Goal: Task Accomplishment & Management: Use online tool/utility

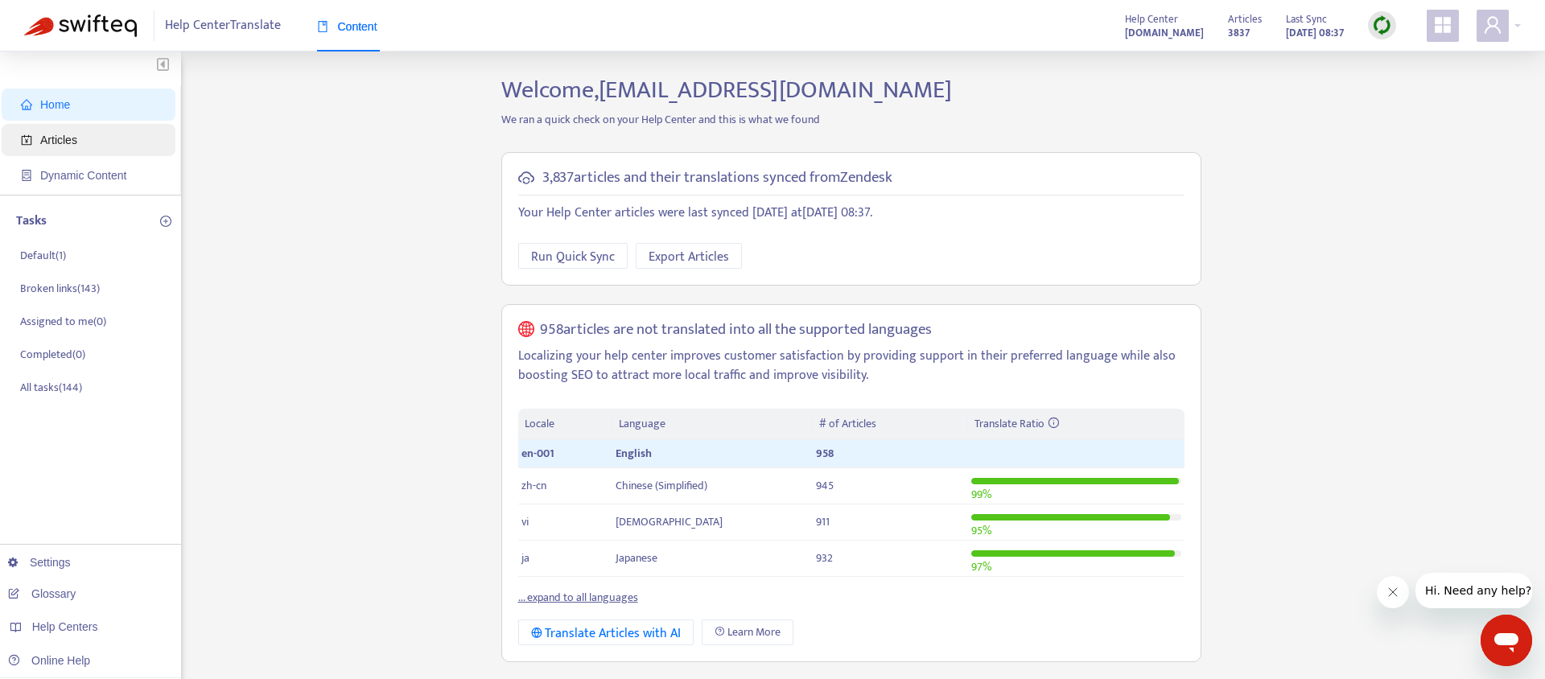
click at [69, 146] on span "Articles" at bounding box center [58, 140] width 37 height 13
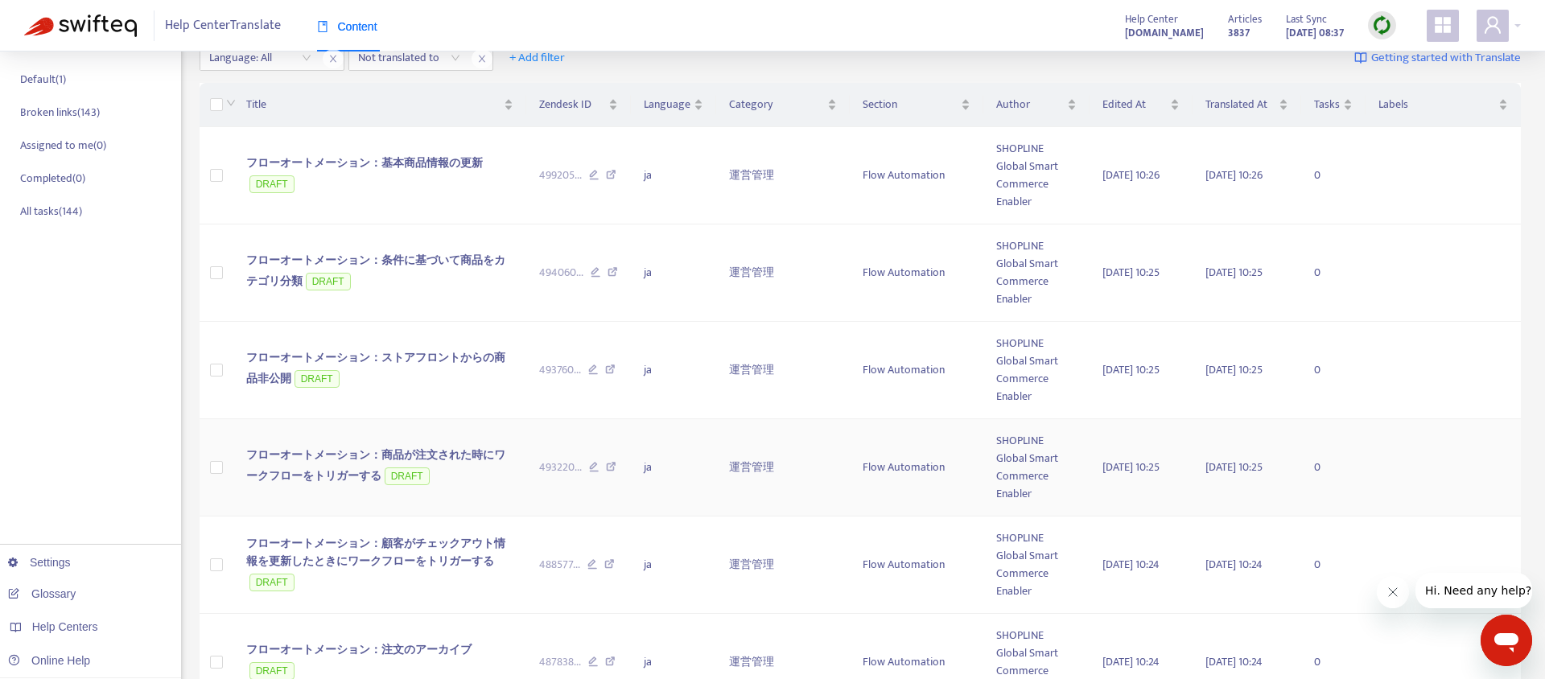
scroll to position [19, 0]
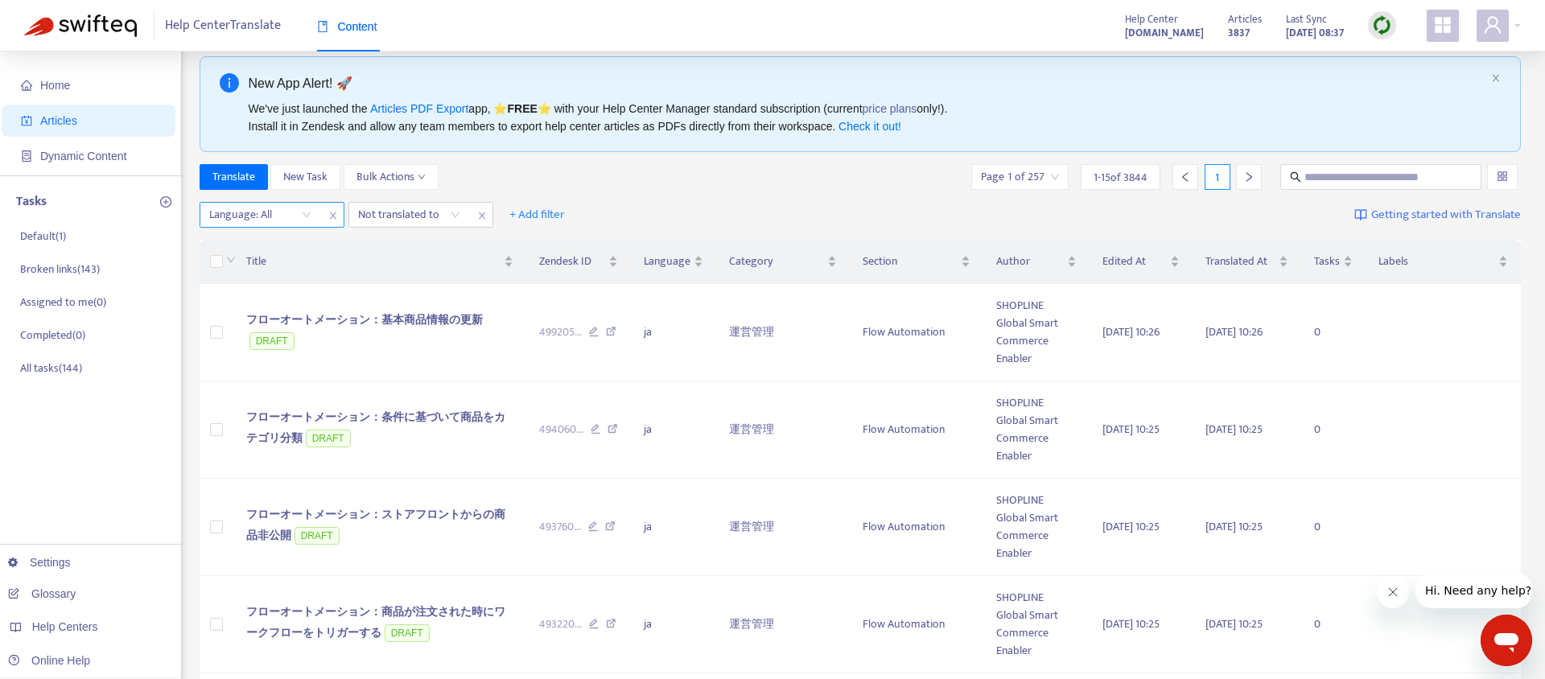
click at [282, 218] on div at bounding box center [252, 214] width 97 height 19
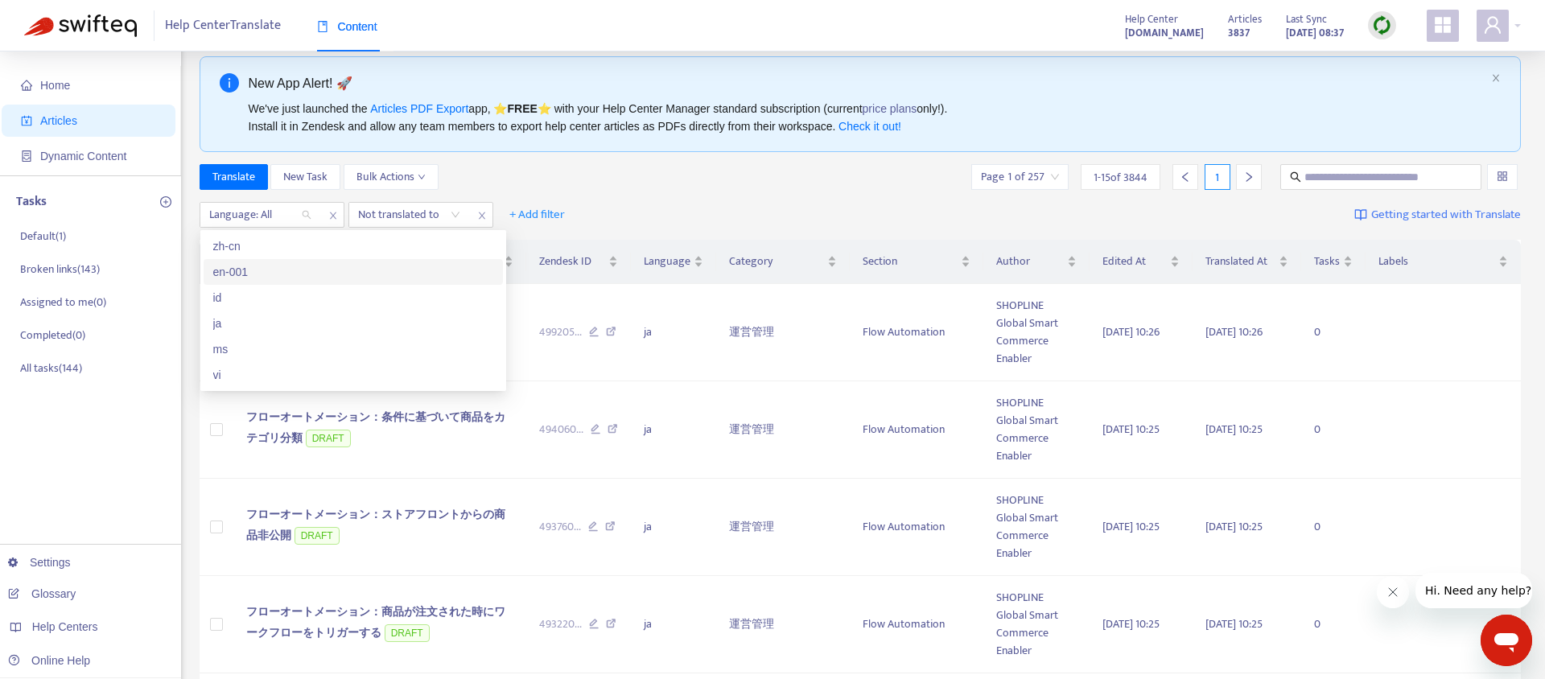
click at [289, 267] on div "en-001" at bounding box center [353, 272] width 280 height 18
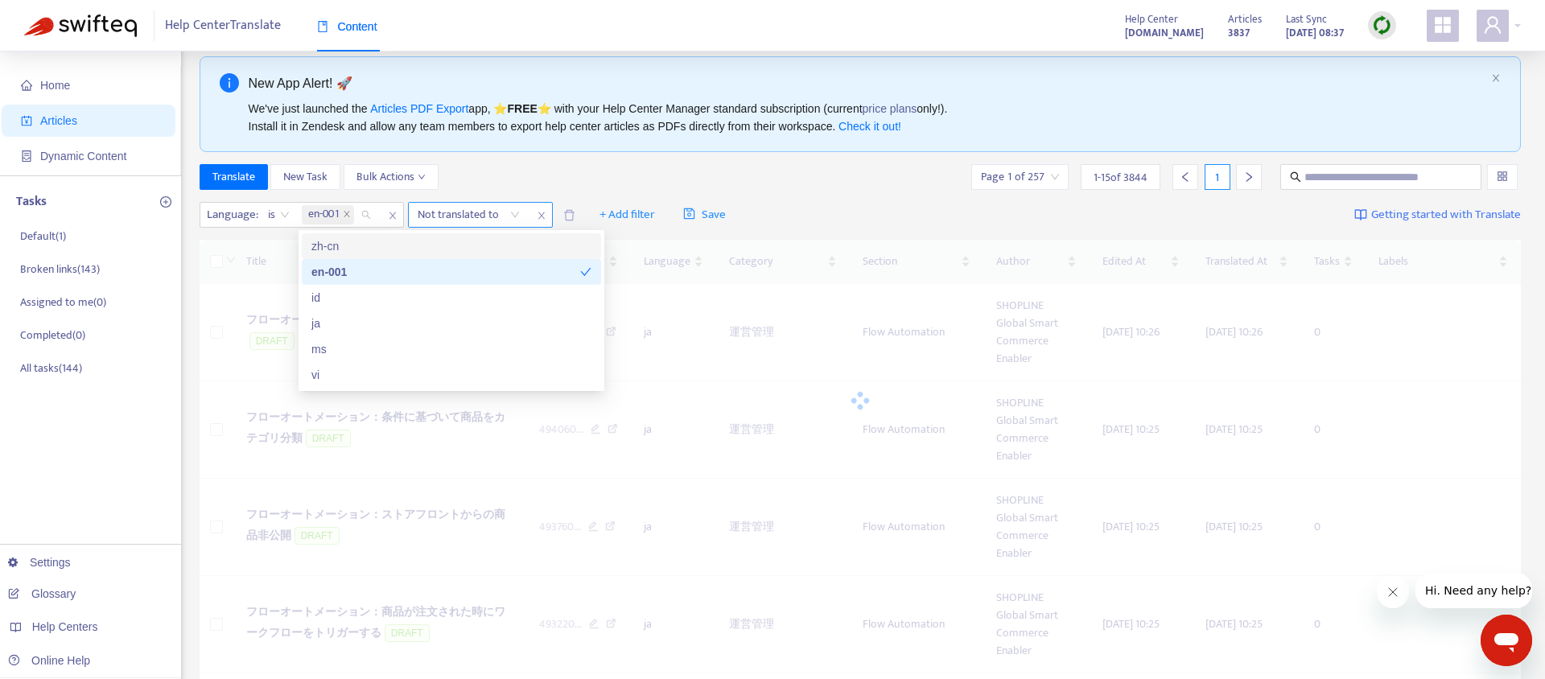
click at [458, 216] on div at bounding box center [460, 214] width 97 height 19
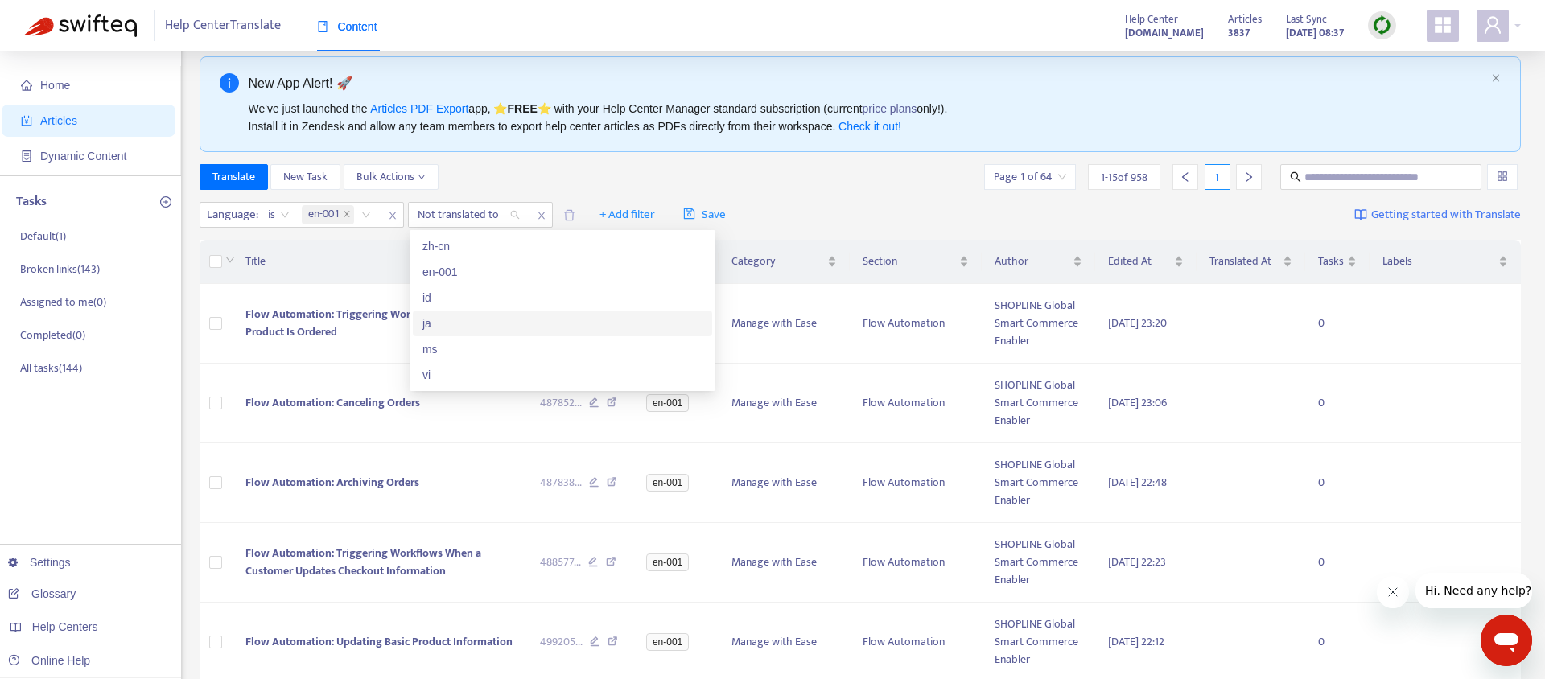
click at [463, 323] on div "ja" at bounding box center [562, 324] width 280 height 18
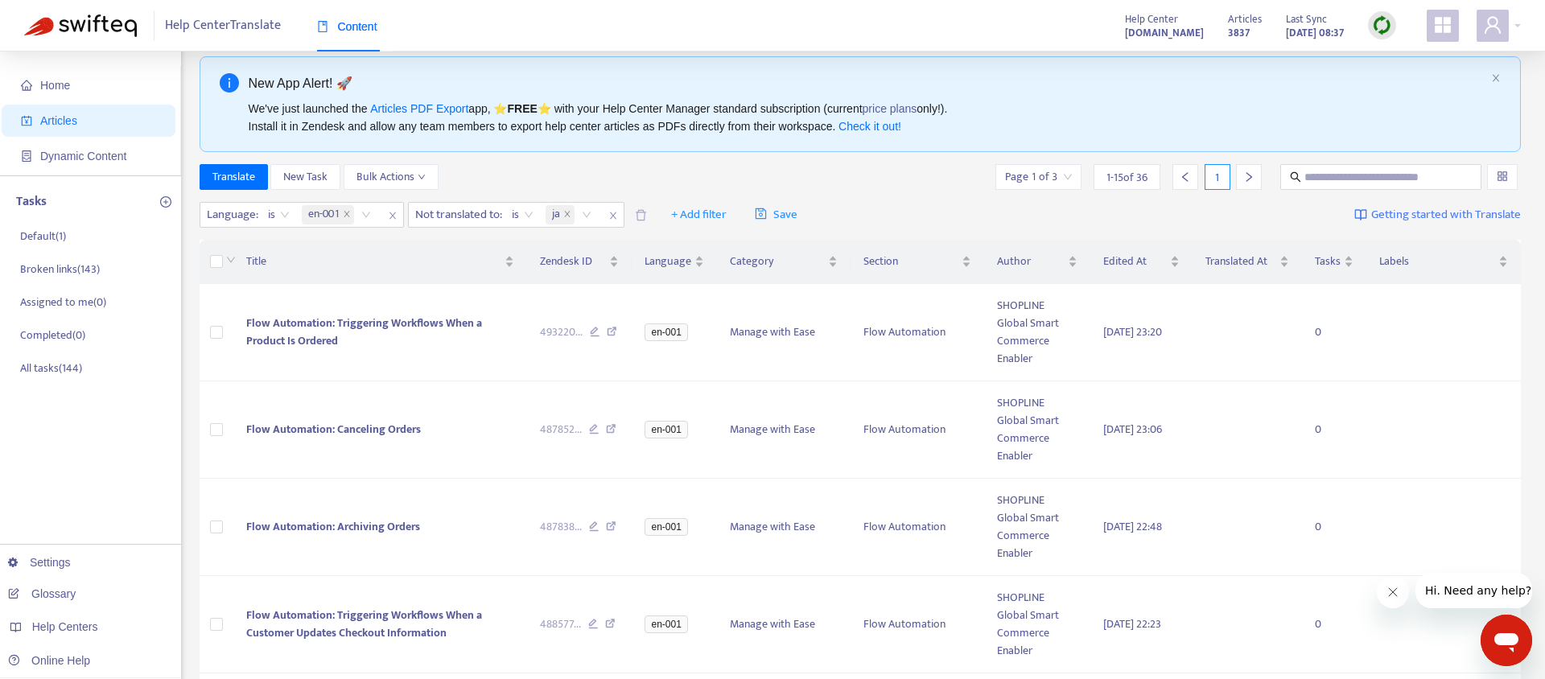
click at [653, 179] on div "Translate New Task Bulk Actions Page 1 of 3 1 - 15 of 36 1" at bounding box center [860, 177] width 1322 height 26
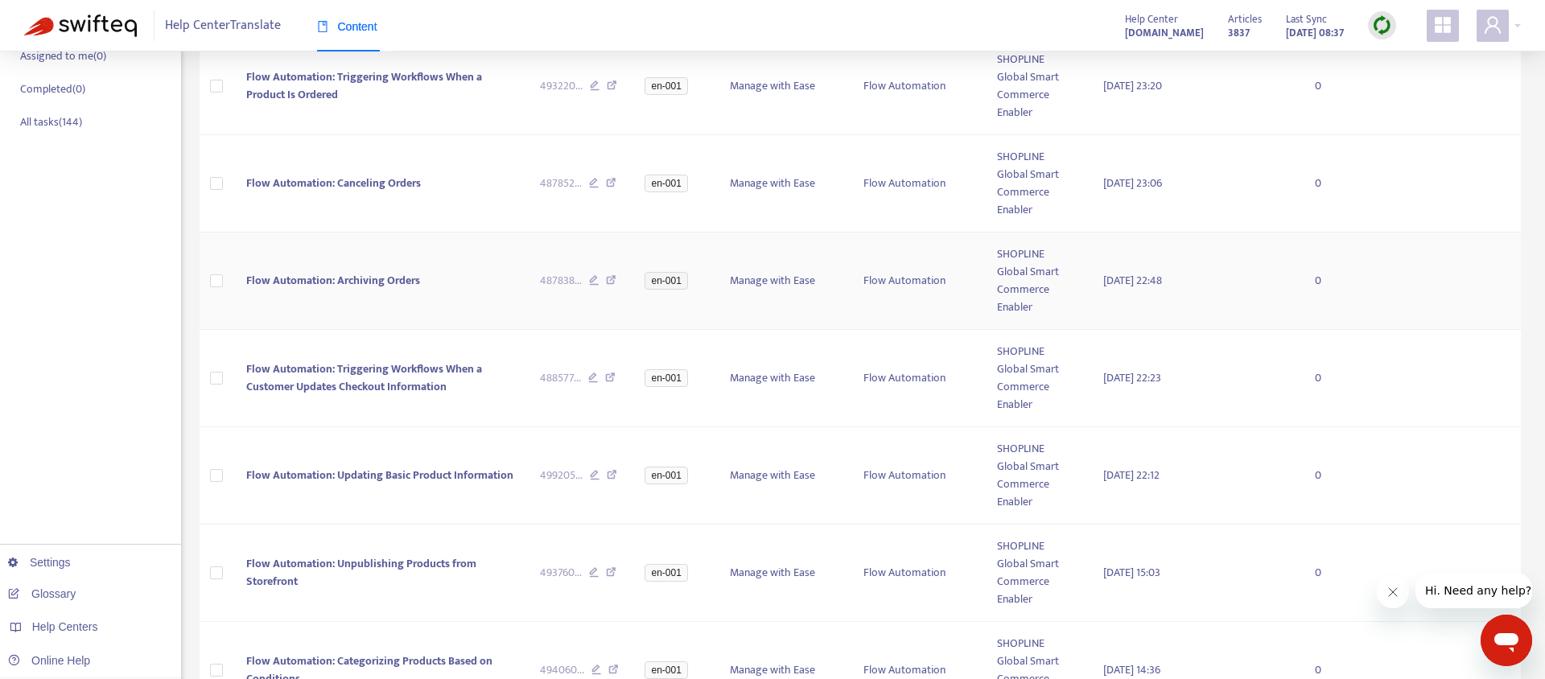
scroll to position [0, 0]
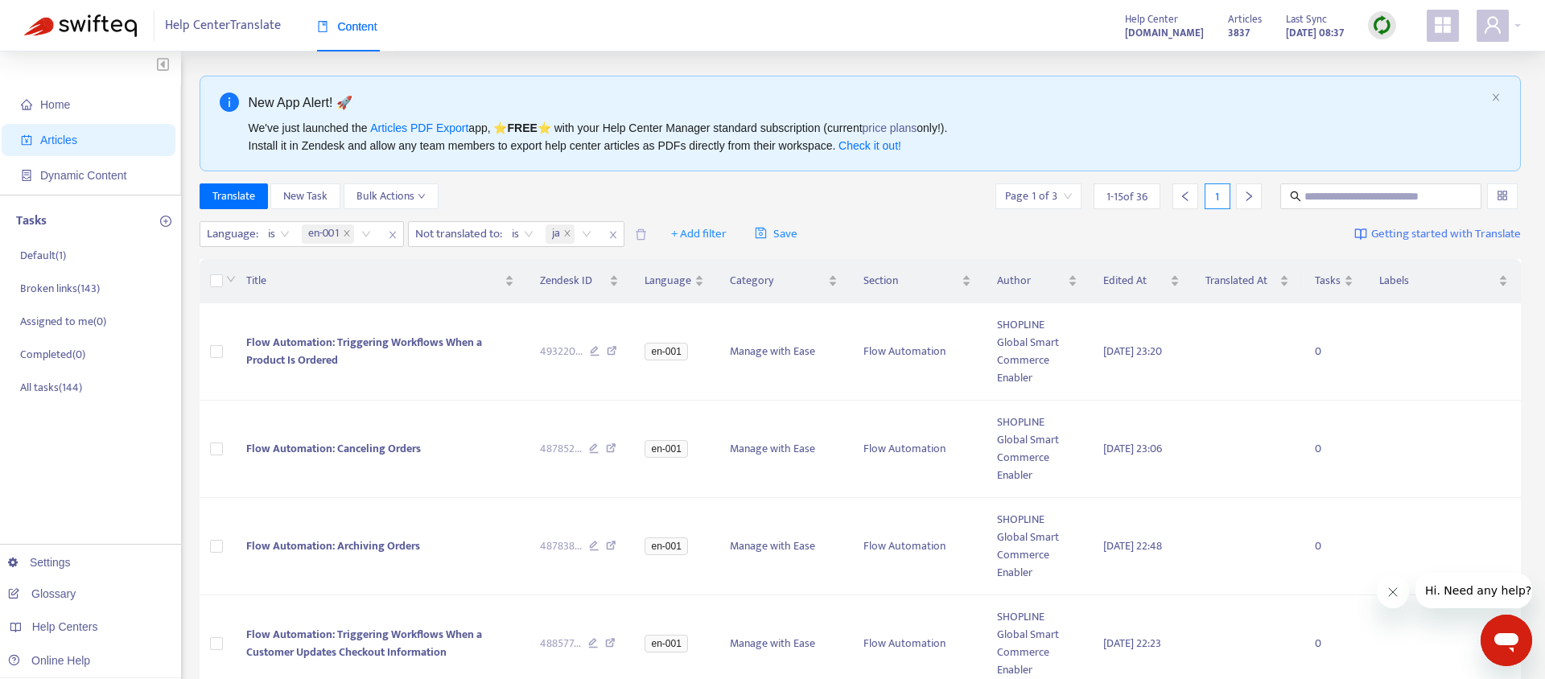
click at [586, 188] on div "Translate New Task Bulk Actions Page 1 of 3 1 - 15 of 36 1" at bounding box center [860, 196] width 1322 height 26
click at [392, 233] on icon "close" at bounding box center [392, 235] width 6 height 7
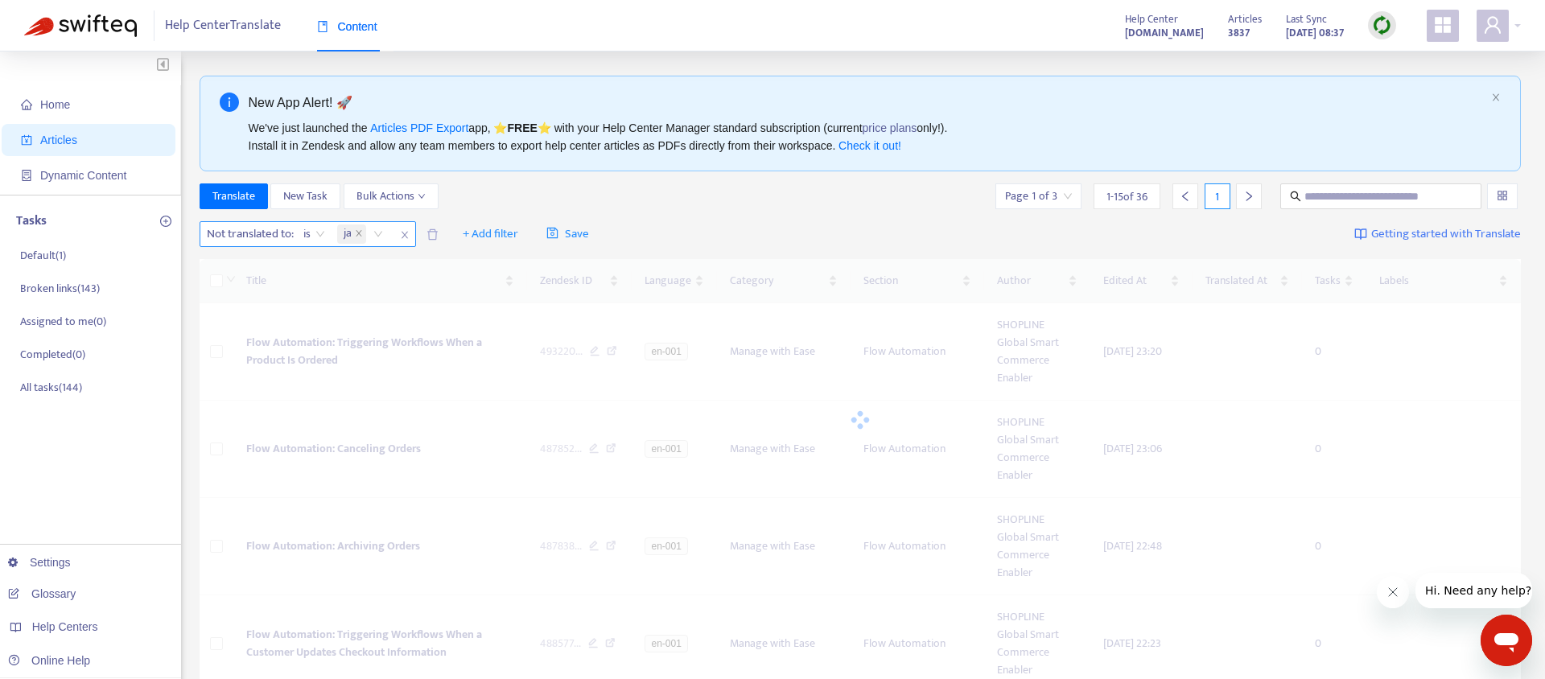
click at [406, 235] on icon "close" at bounding box center [404, 235] width 6 height 7
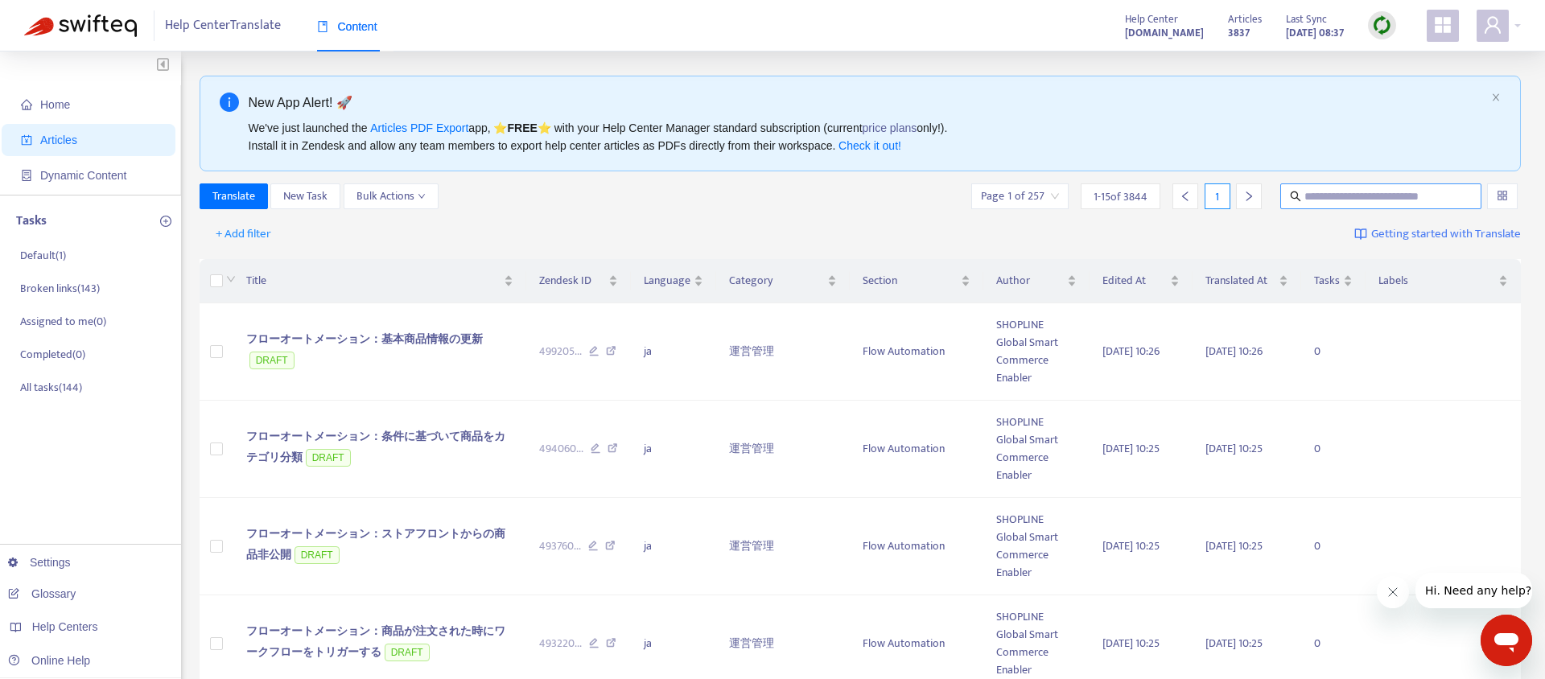
click at [1322, 195] on input "text" at bounding box center [1381, 196] width 154 height 18
type input "**********"
click at [1291, 196] on icon "search" at bounding box center [1295, 196] width 11 height 11
click at [1298, 199] on icon "search" at bounding box center [1295, 196] width 11 height 11
click at [1298, 196] on icon "search" at bounding box center [1295, 196] width 11 height 11
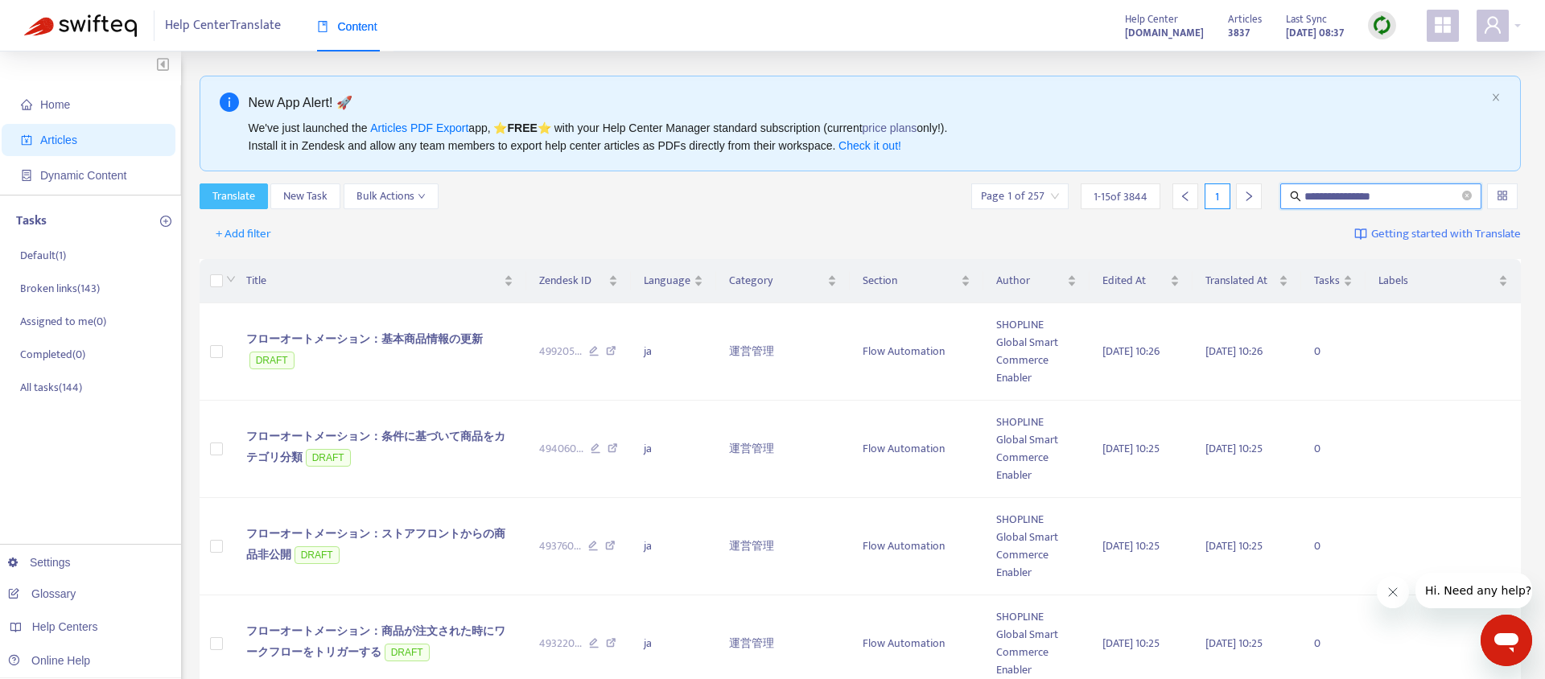
click at [224, 195] on span "Translate" at bounding box center [233, 196] width 43 height 18
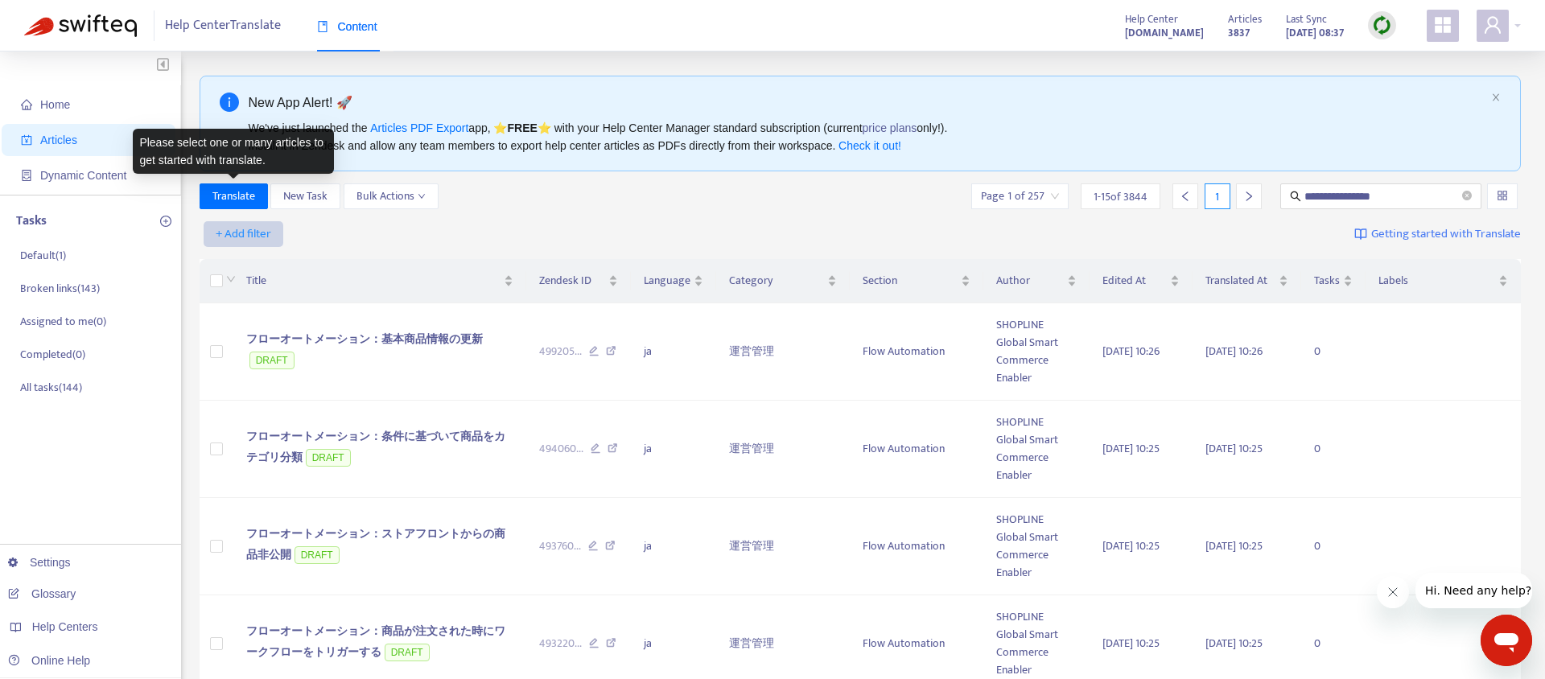
click at [262, 235] on span "+ Add filter" at bounding box center [244, 233] width 56 height 19
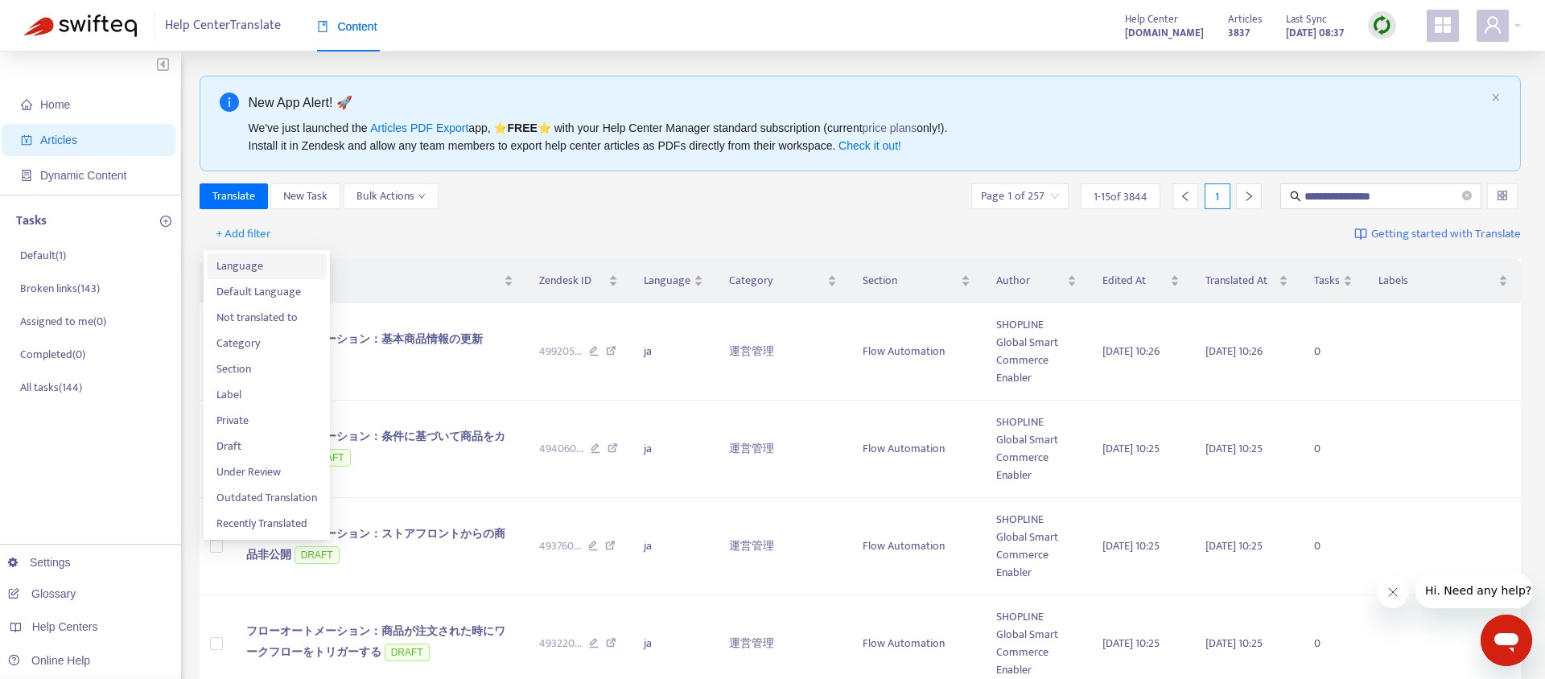
click at [269, 269] on span "Language" at bounding box center [266, 266] width 101 height 18
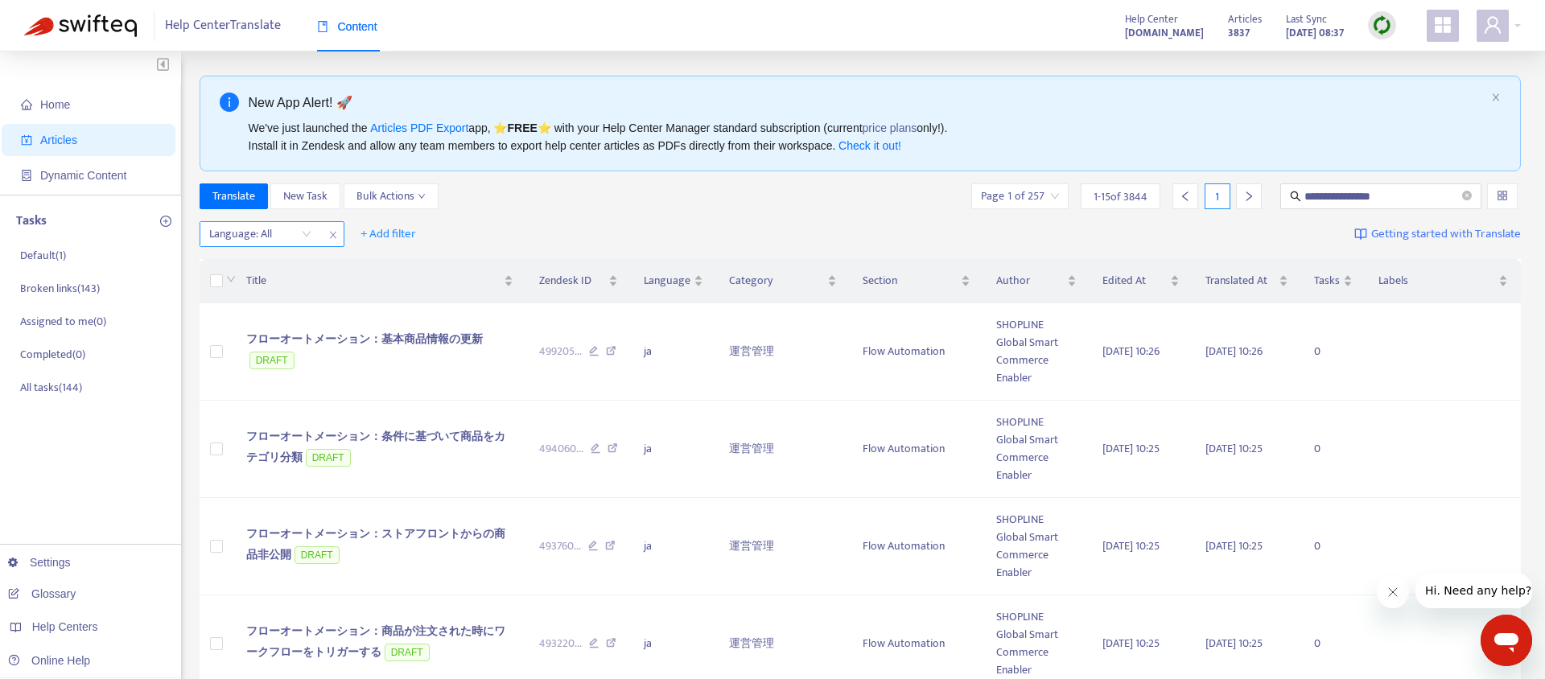
click at [301, 232] on div "Language: All" at bounding box center [260, 234] width 120 height 24
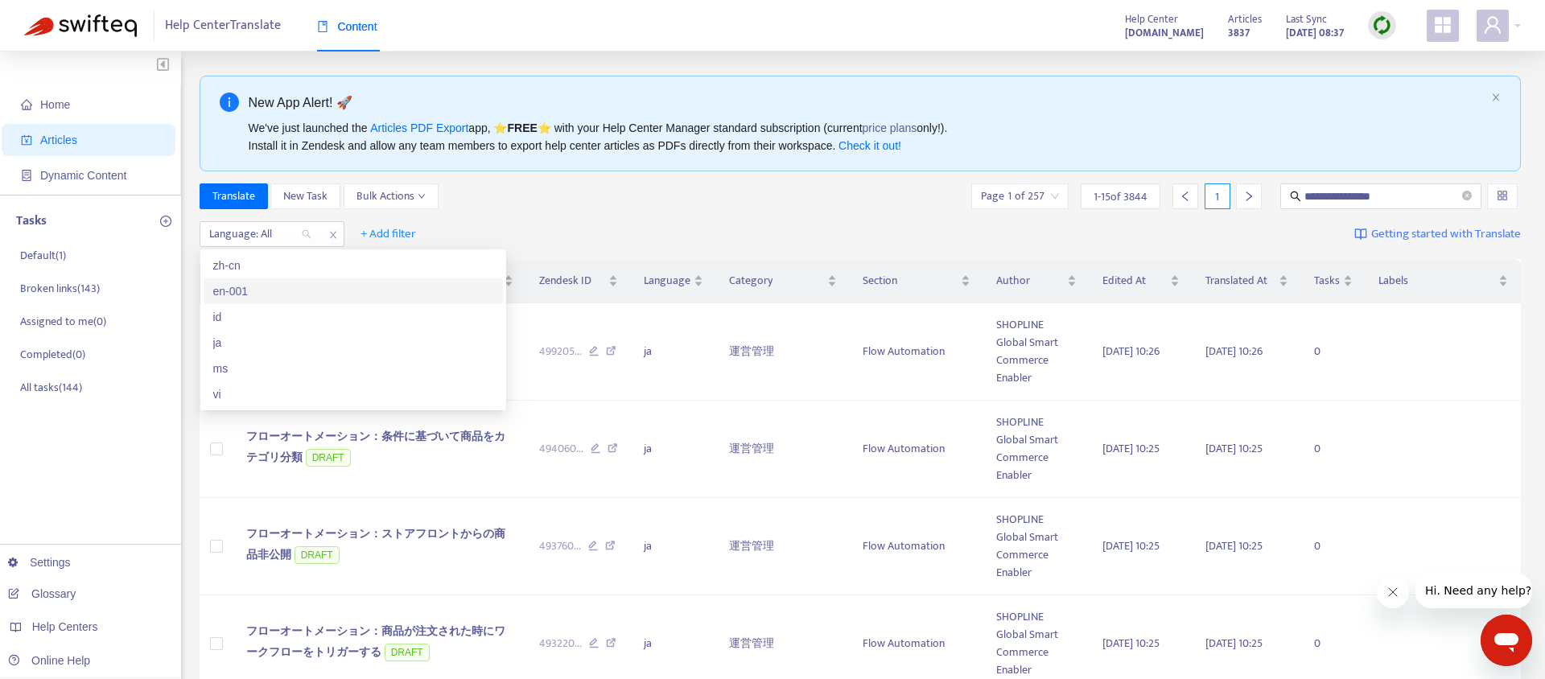
click at [286, 286] on div "en-001" at bounding box center [353, 291] width 280 height 18
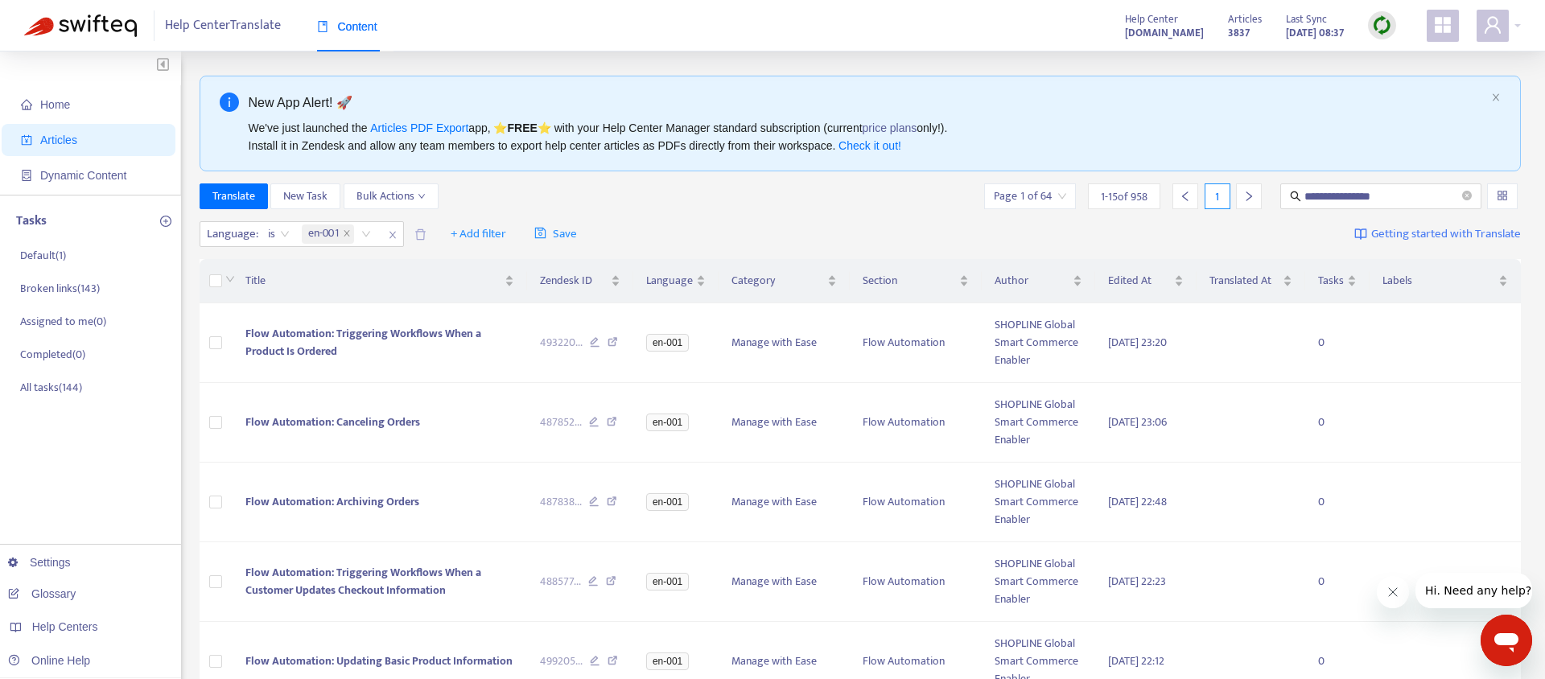
click at [624, 203] on div "**********" at bounding box center [860, 196] width 1322 height 26
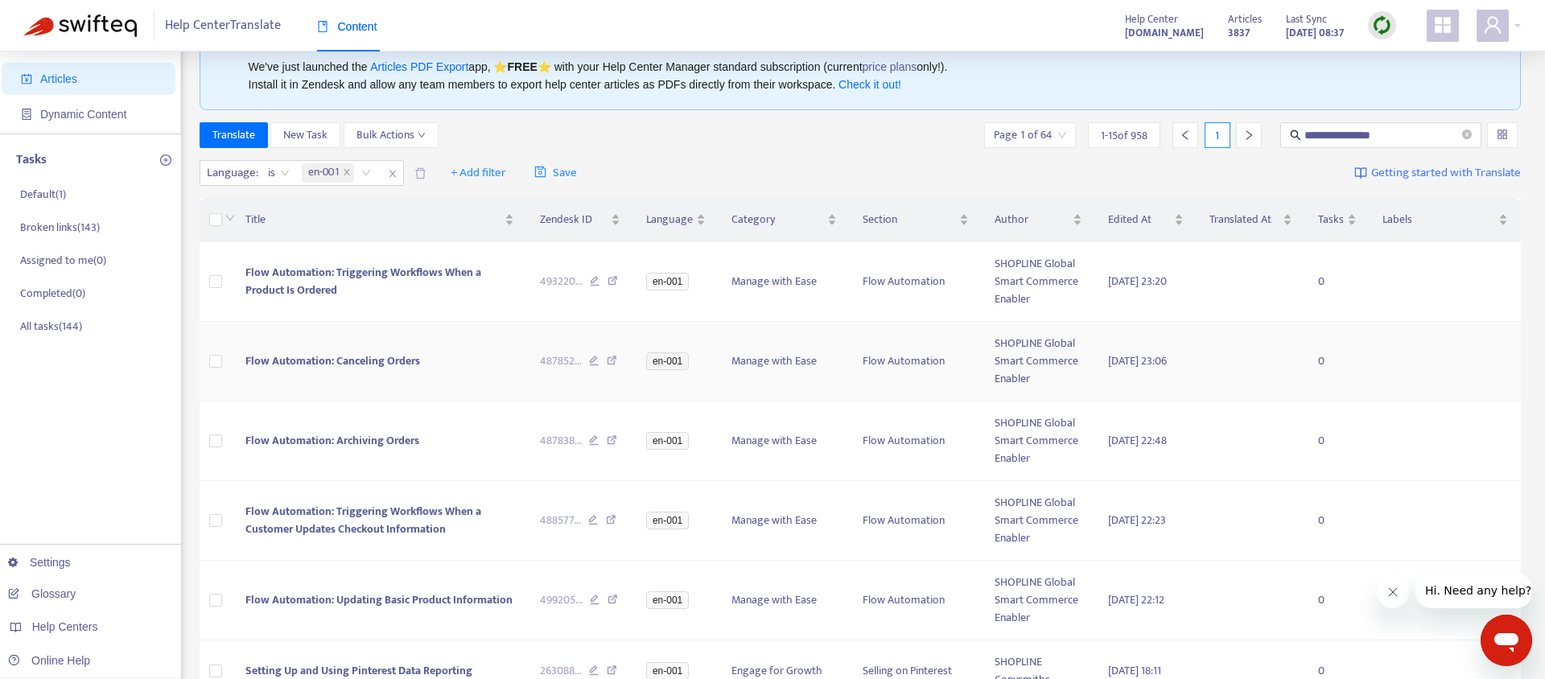
scroll to position [60, 0]
click at [1292, 134] on icon "search" at bounding box center [1295, 135] width 11 height 11
click at [1293, 135] on icon "search" at bounding box center [1295, 135] width 11 height 11
click at [1405, 139] on input "**********" at bounding box center [1381, 136] width 154 height 18
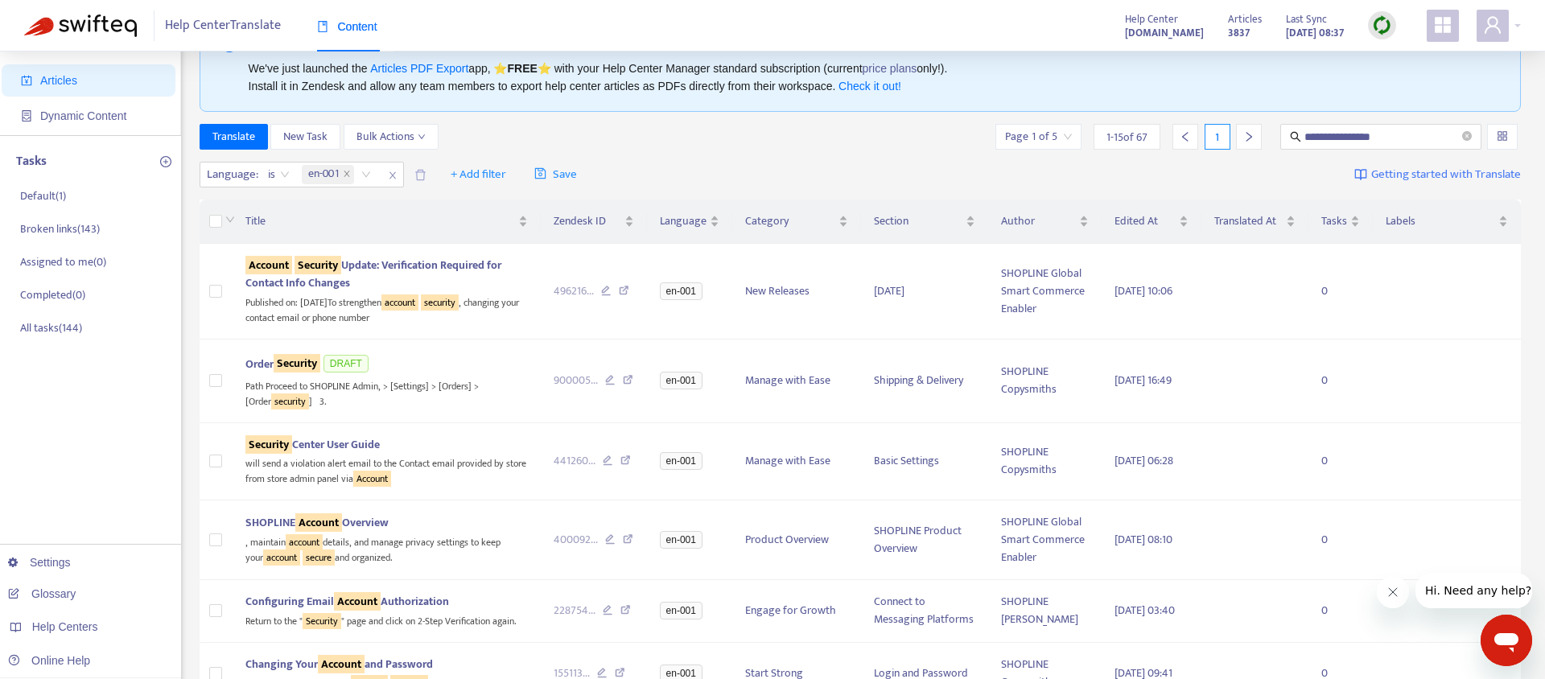
scroll to position [0, 0]
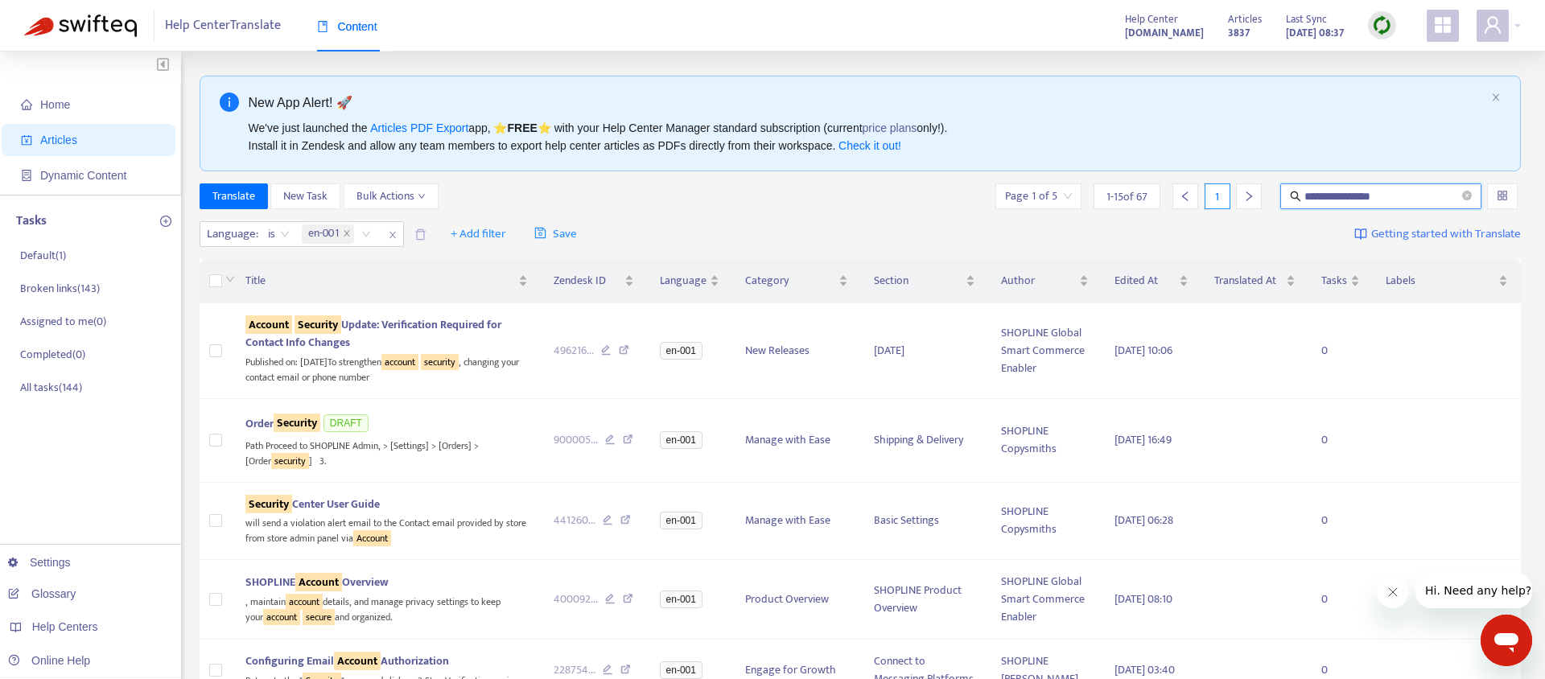
drag, startPoint x: 1401, startPoint y: 197, endPoint x: 1218, endPoint y: 197, distance: 182.6
click at [1218, 197] on div "**********" at bounding box center [1257, 196] width 529 height 26
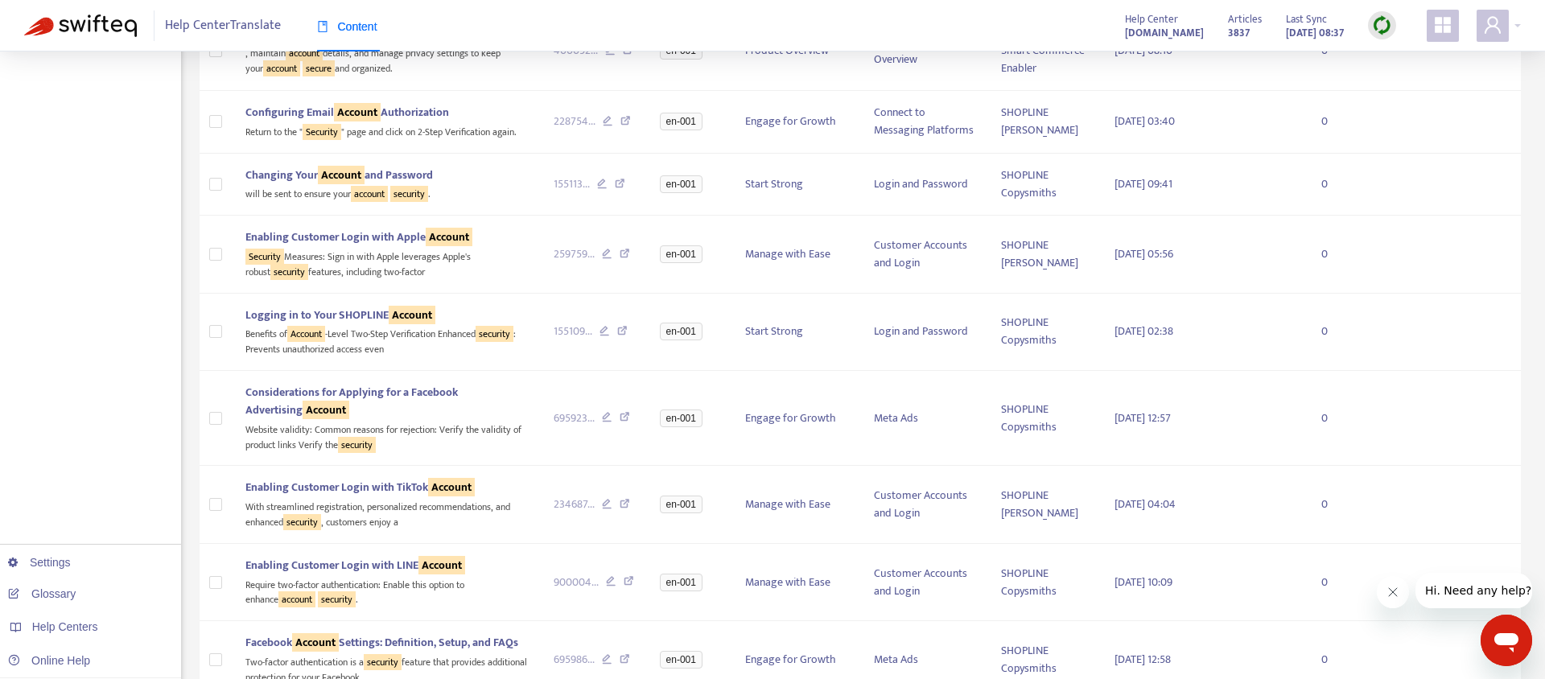
scroll to position [997, 0]
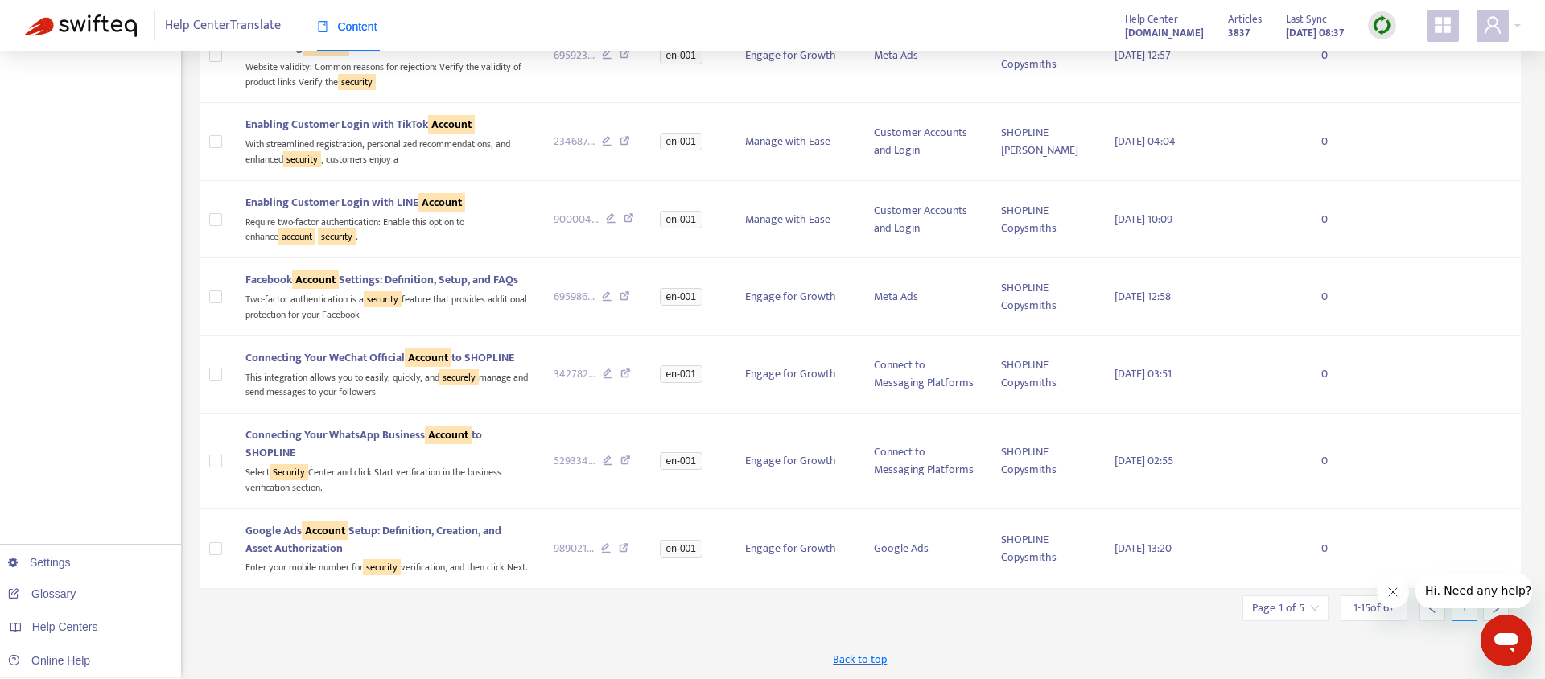
click at [1491, 614] on div at bounding box center [1496, 608] width 26 height 26
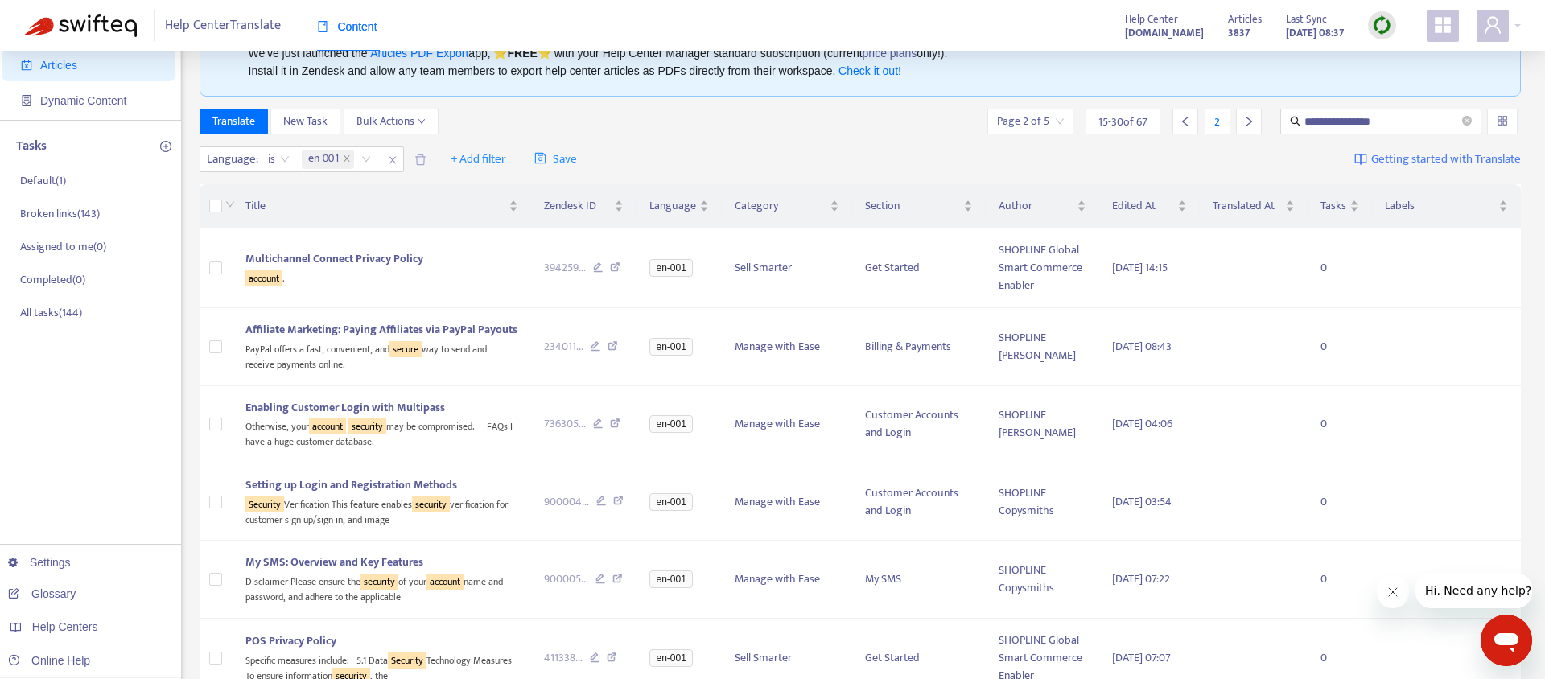
scroll to position [0, 0]
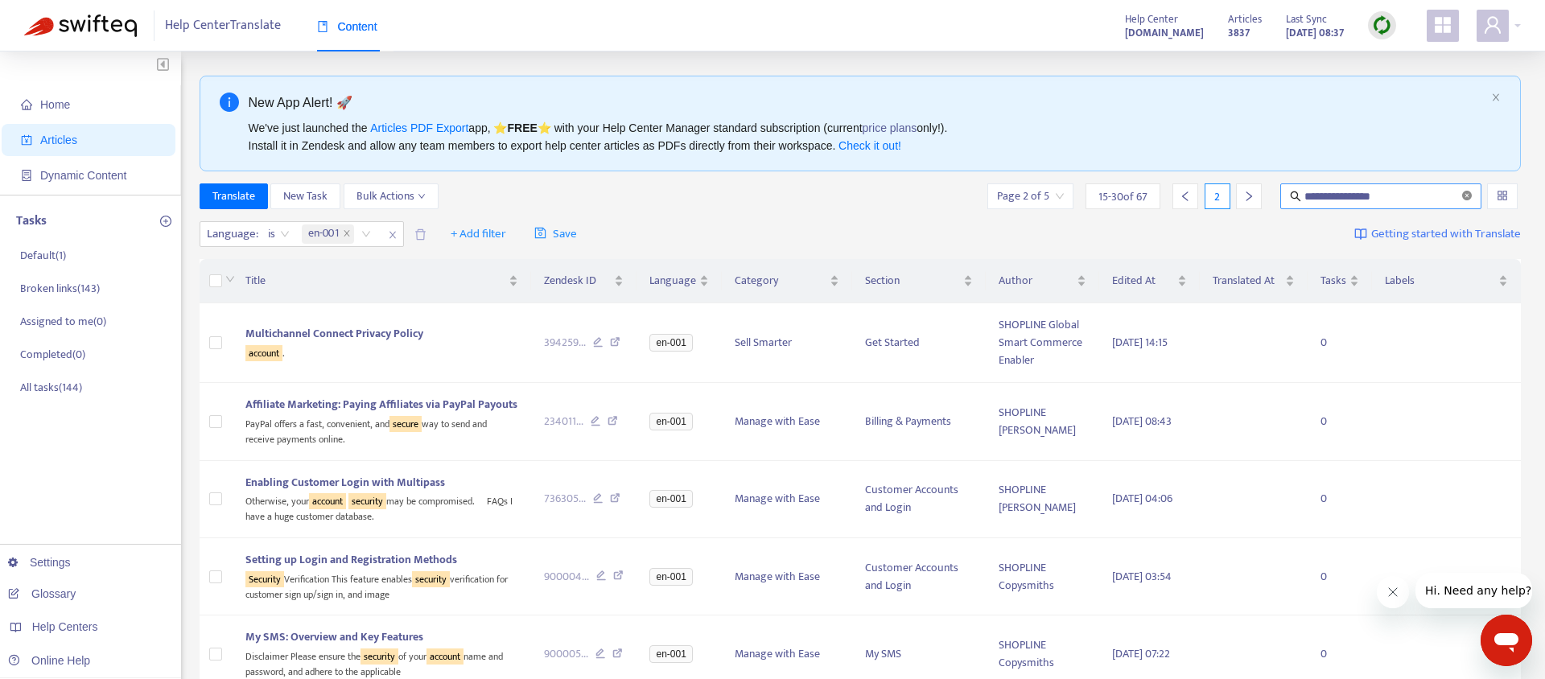
click at [1469, 195] on icon "close-circle" at bounding box center [1467, 196] width 10 height 10
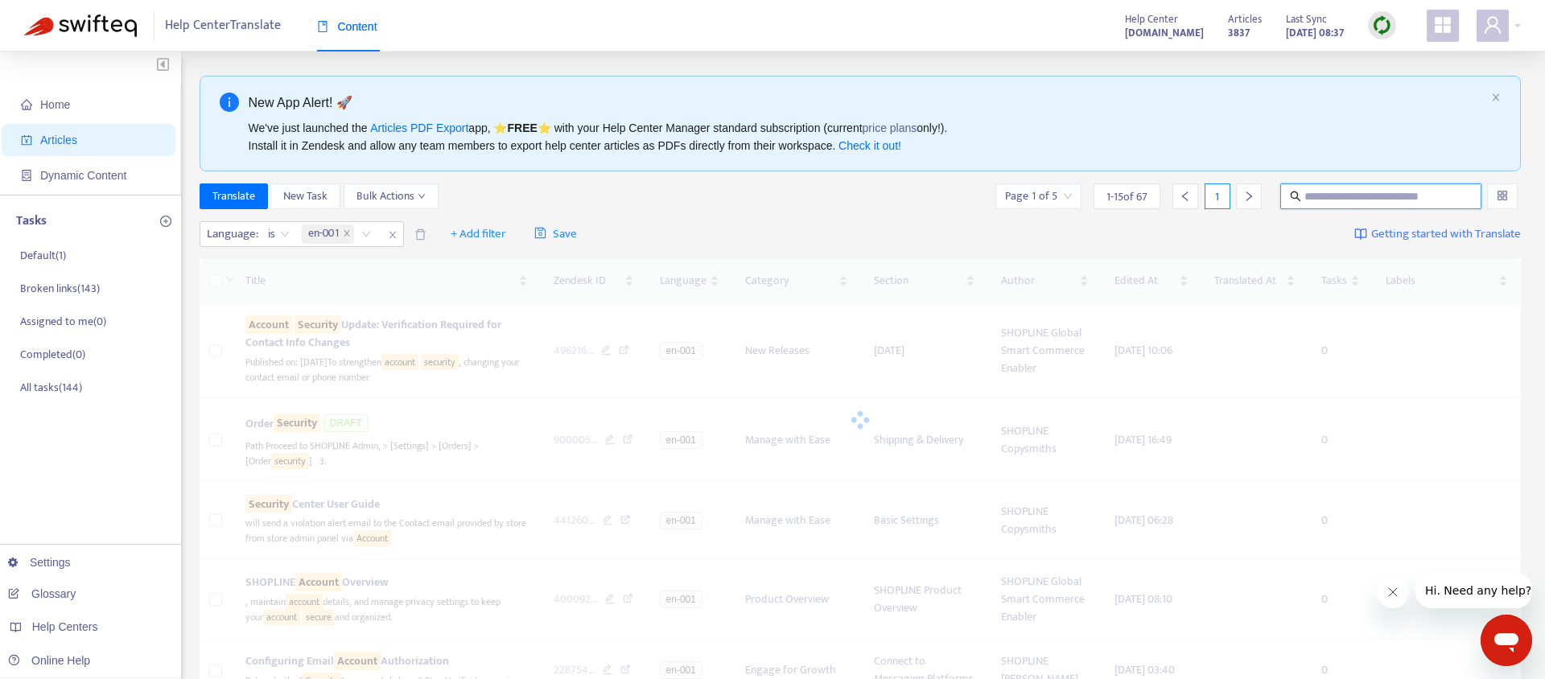
click at [1378, 195] on input "text" at bounding box center [1381, 196] width 154 height 18
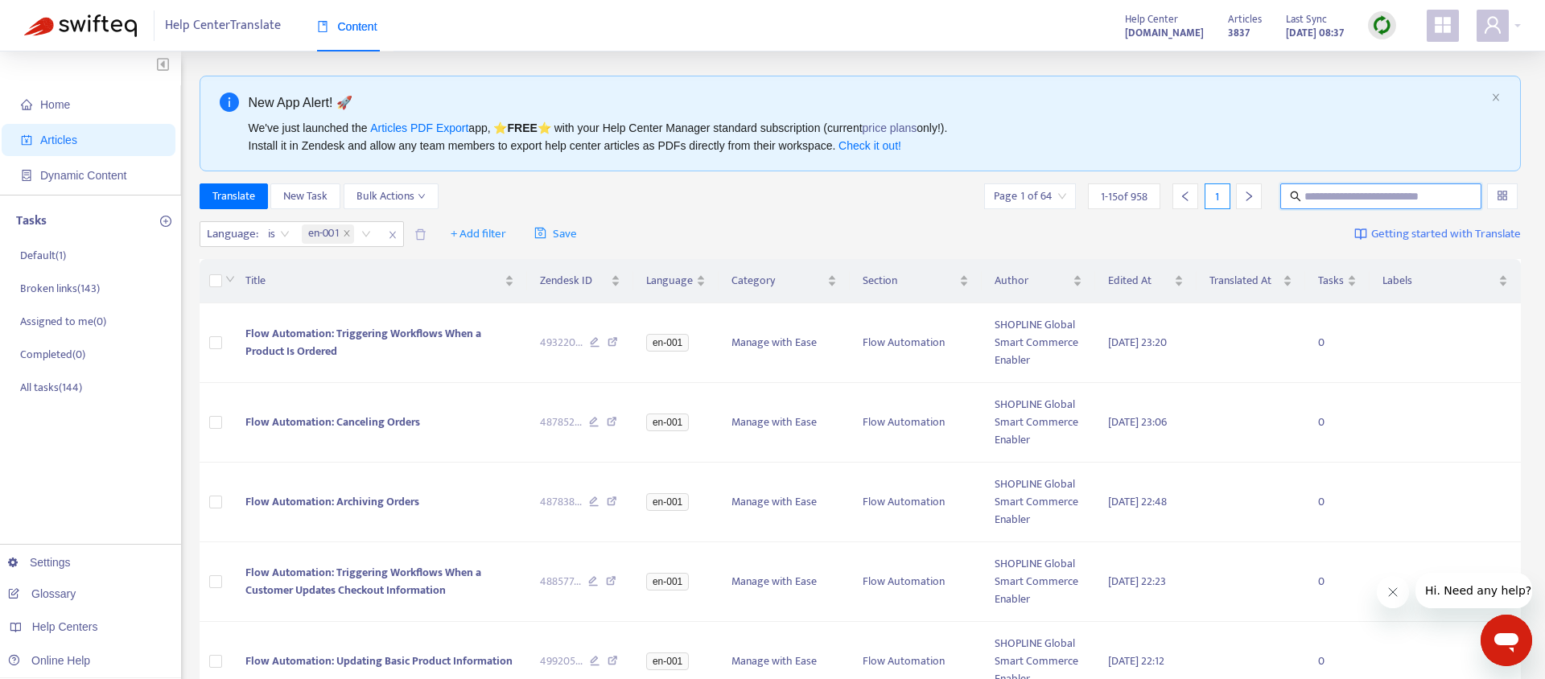
click at [1378, 195] on input "text" at bounding box center [1381, 196] width 154 height 18
type input "**********"
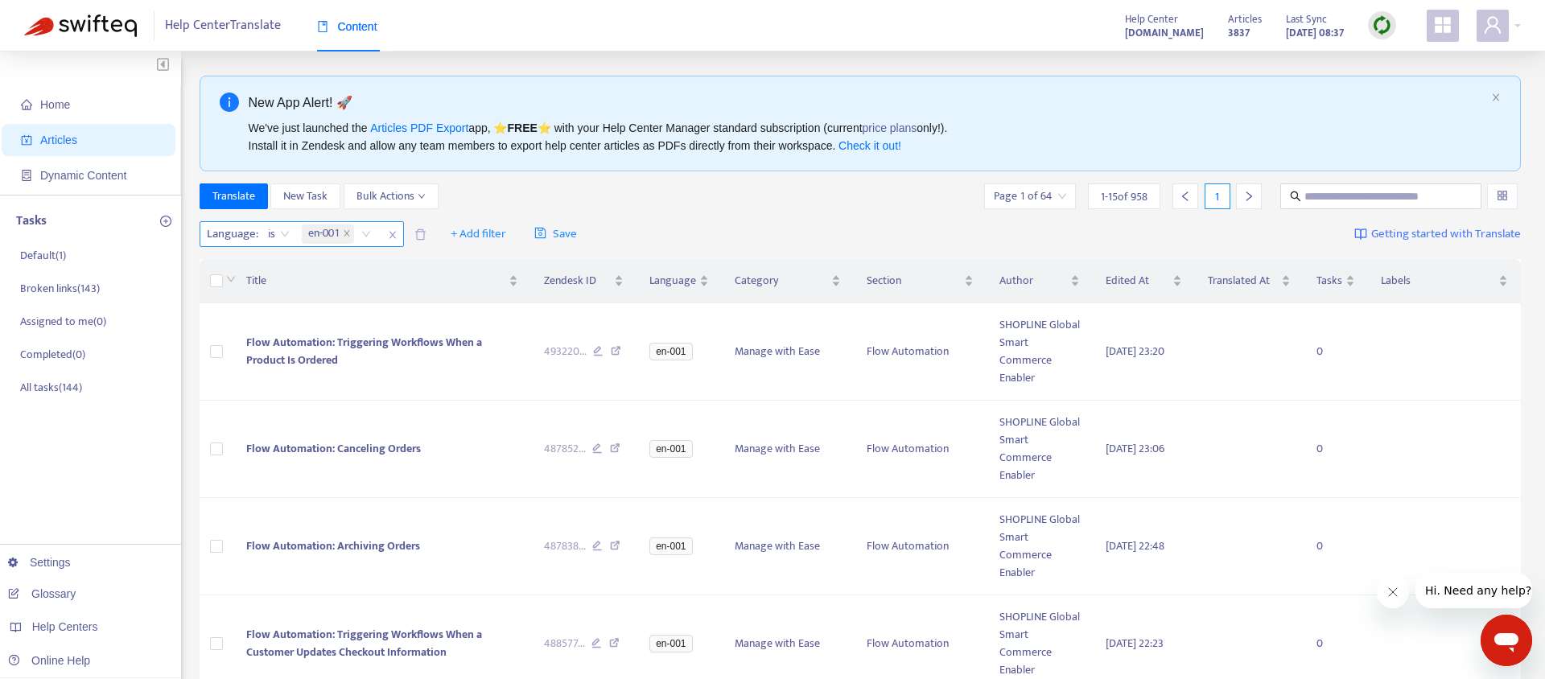
click at [393, 237] on icon "close" at bounding box center [393, 235] width 10 height 10
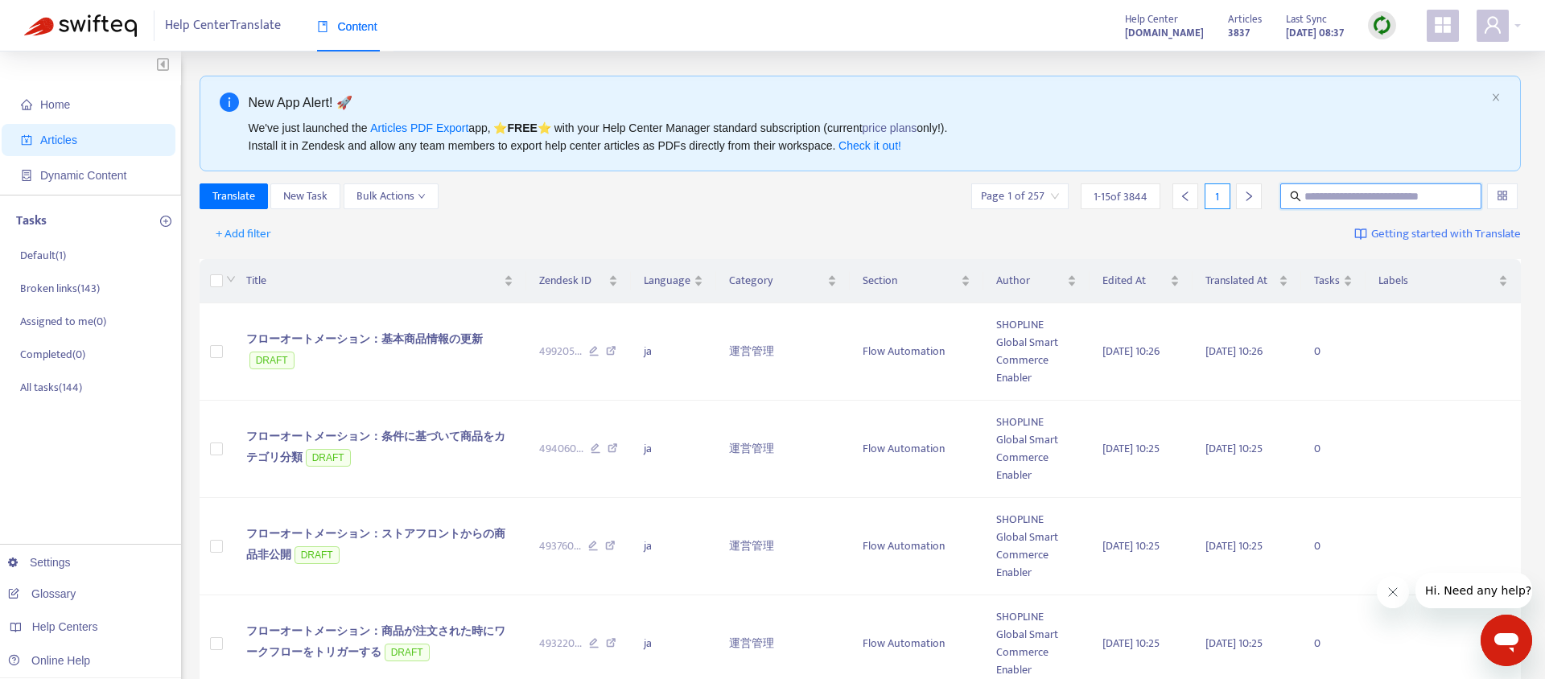
click at [1344, 204] on input "text" at bounding box center [1381, 196] width 154 height 18
paste input "**********"
type input "**********"
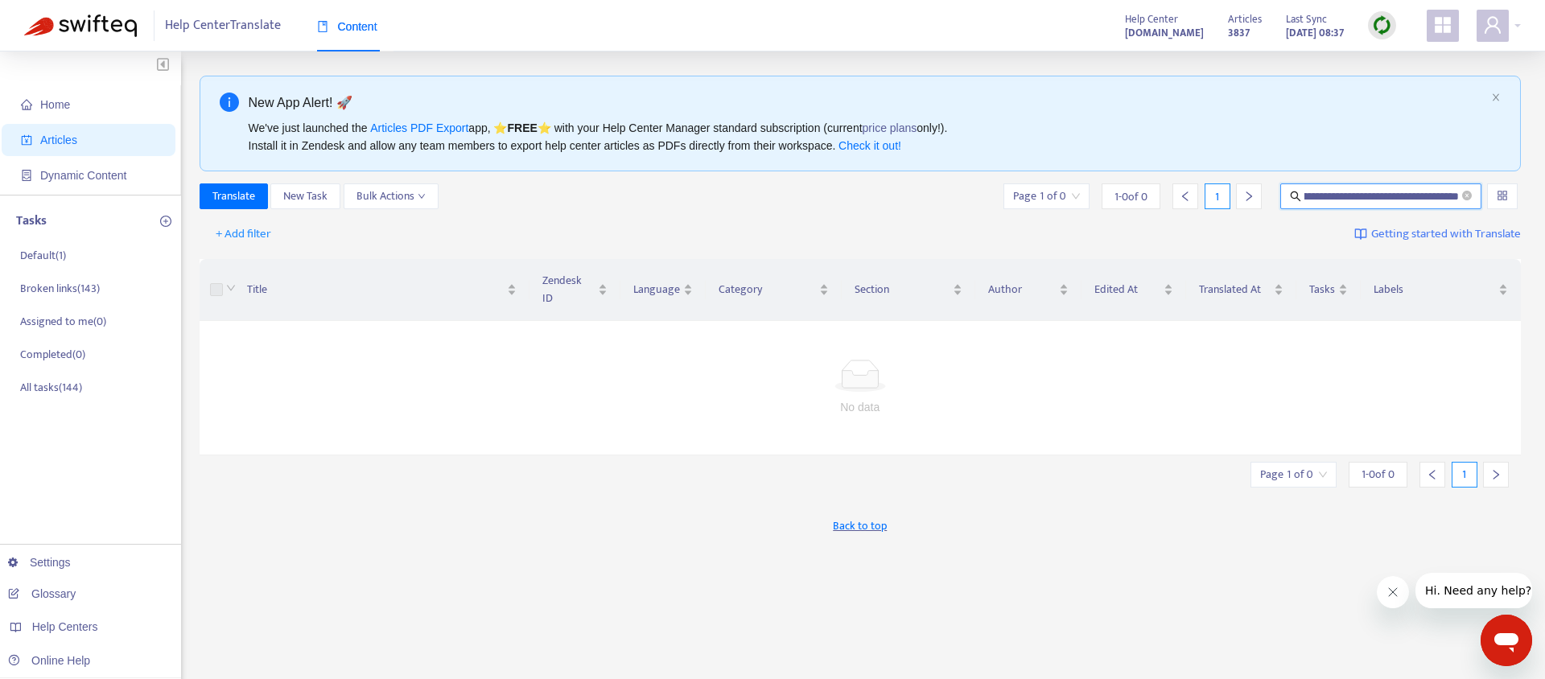
scroll to position [0, 0]
